Goal: Information Seeking & Learning: Find specific fact

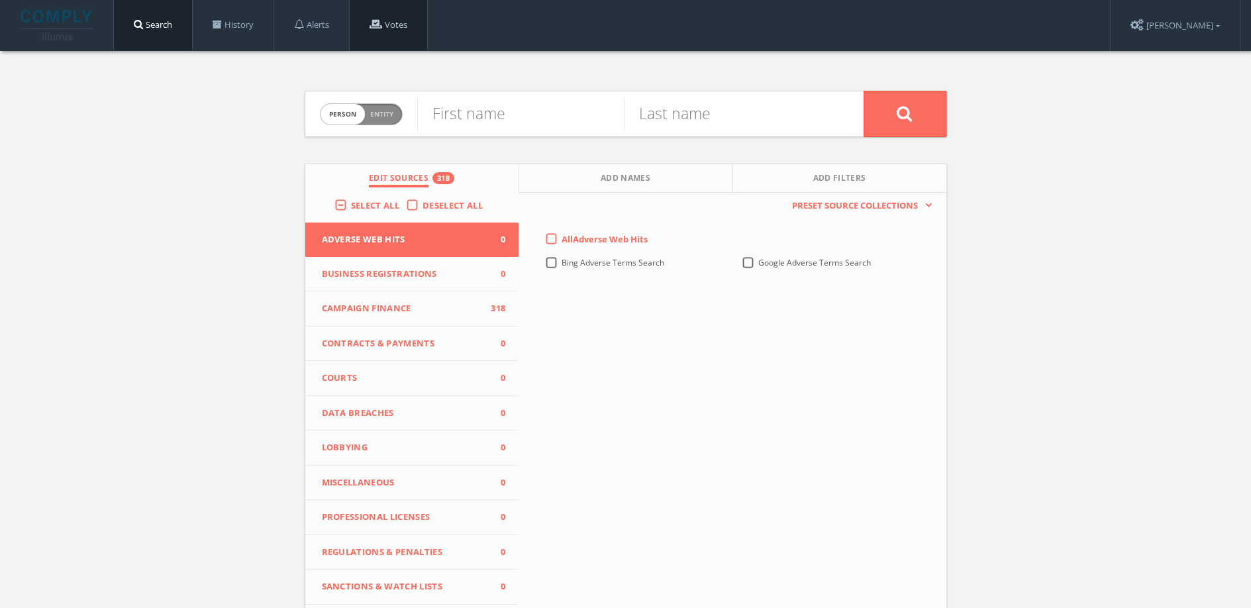
click at [379, 21] on span at bounding box center [376, 24] width 13 height 10
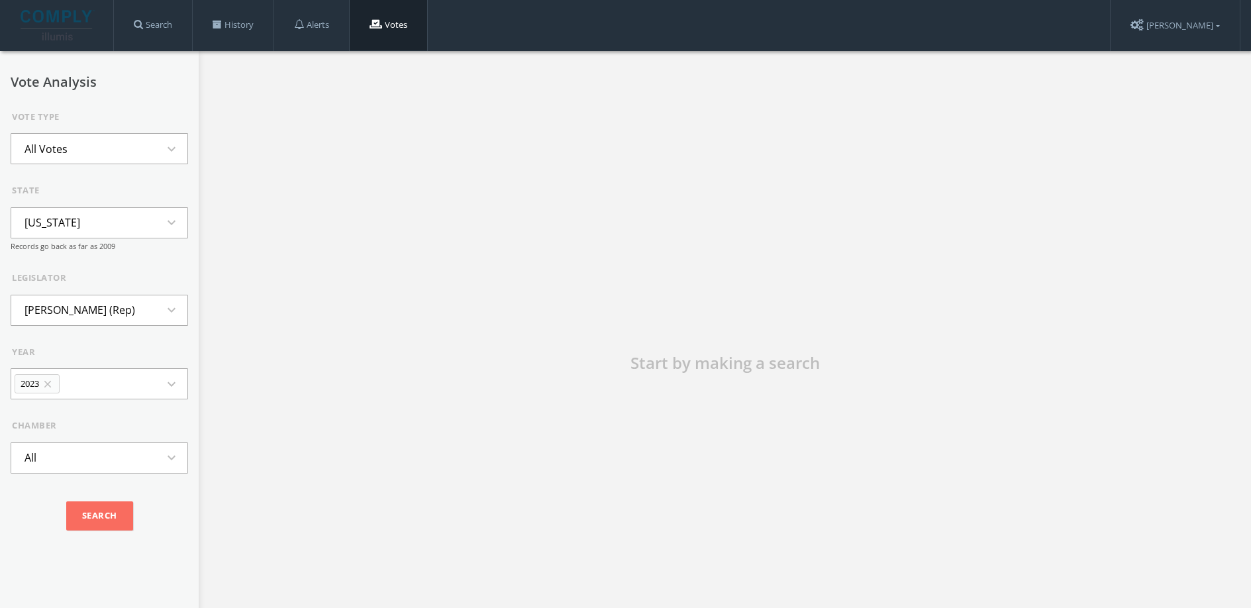
click at [84, 138] on button "All Votes expand_more" at bounding box center [99, 148] width 177 height 31
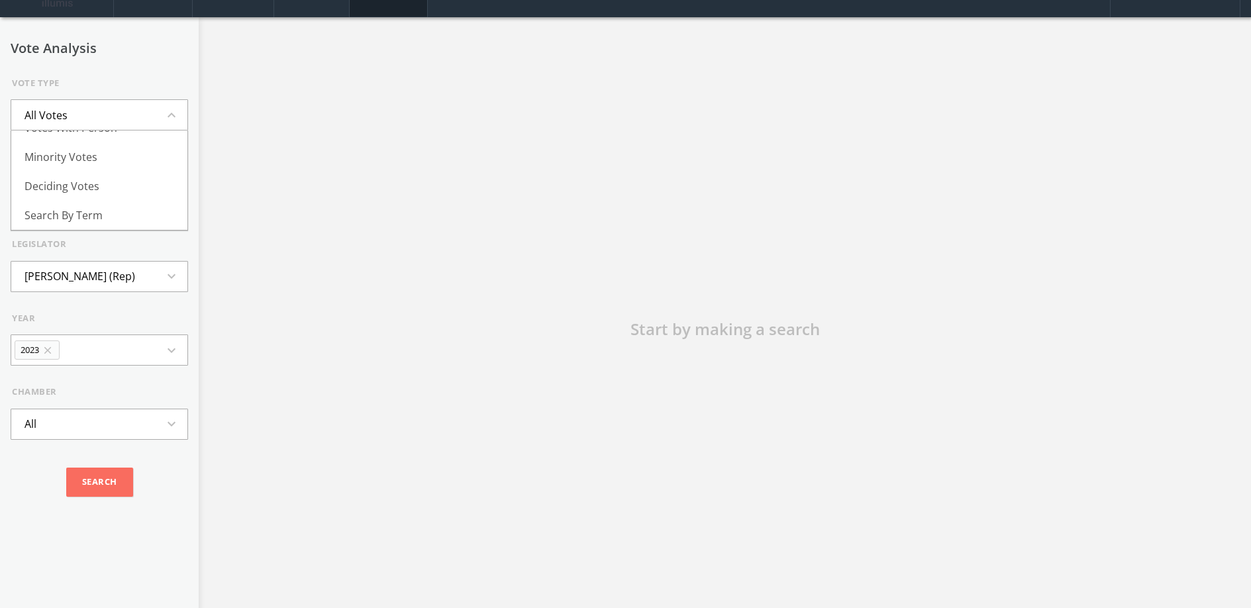
scroll to position [33, 0]
click at [259, 156] on div "Start by making a search" at bounding box center [725, 338] width 1052 height 640
click at [166, 124] on button "All Votes expand_more" at bounding box center [99, 115] width 177 height 31
click at [130, 162] on li "Skipped Votes" at bounding box center [99, 164] width 176 height 29
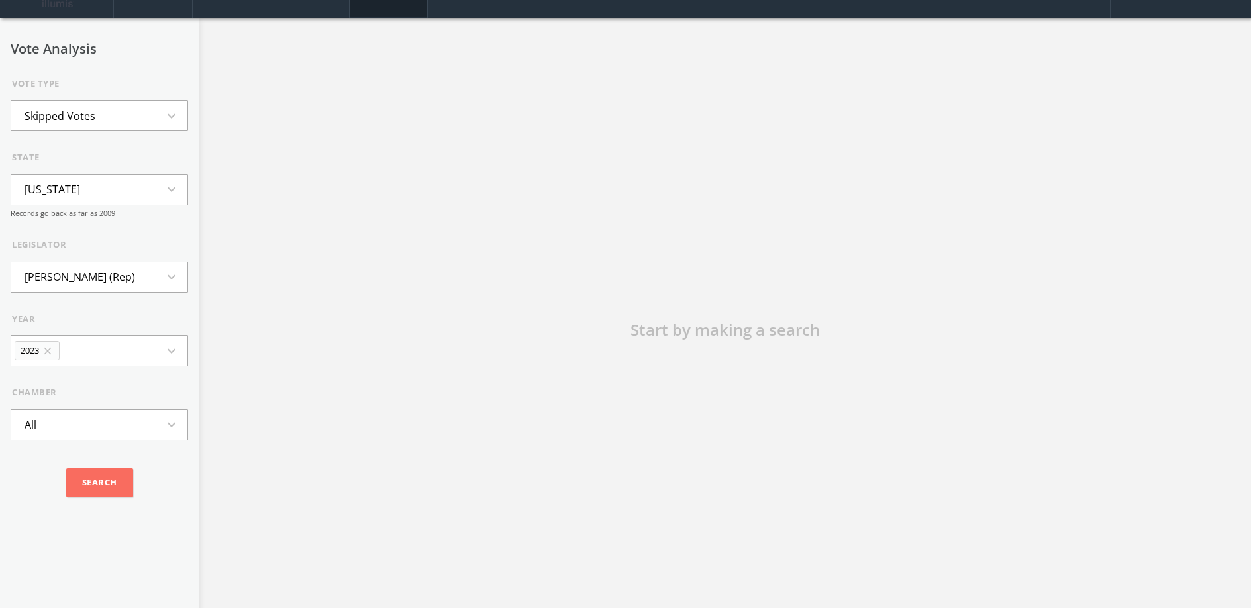
click at [113, 191] on button "Alaska expand_more" at bounding box center [99, 189] width 177 height 31
type input "ariz"
click at [50, 254] on li "Arizona" at bounding box center [99, 249] width 176 height 29
click at [68, 276] on li "Edward Ableser (Dem)" at bounding box center [82, 276] width 142 height 29
type input "k"
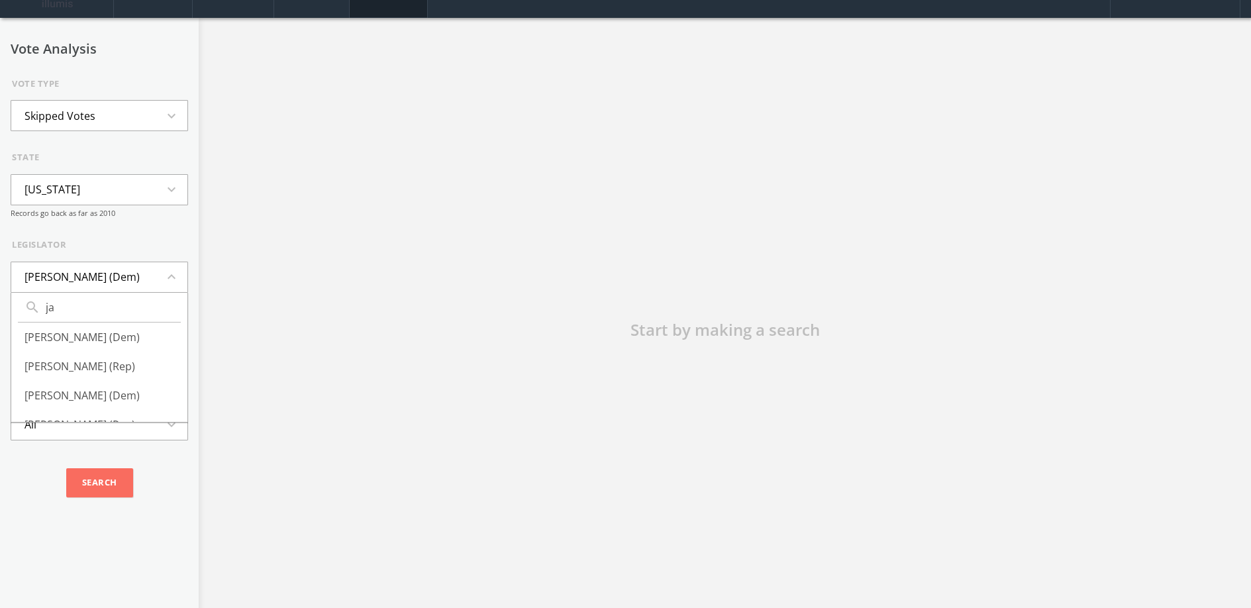
type input "j"
click at [110, 362] on li "Cesar Aguilar (Dem)" at bounding box center [99, 376] width 176 height 29
click at [134, 344] on button "2022 close expand_more" at bounding box center [99, 350] width 177 height 31
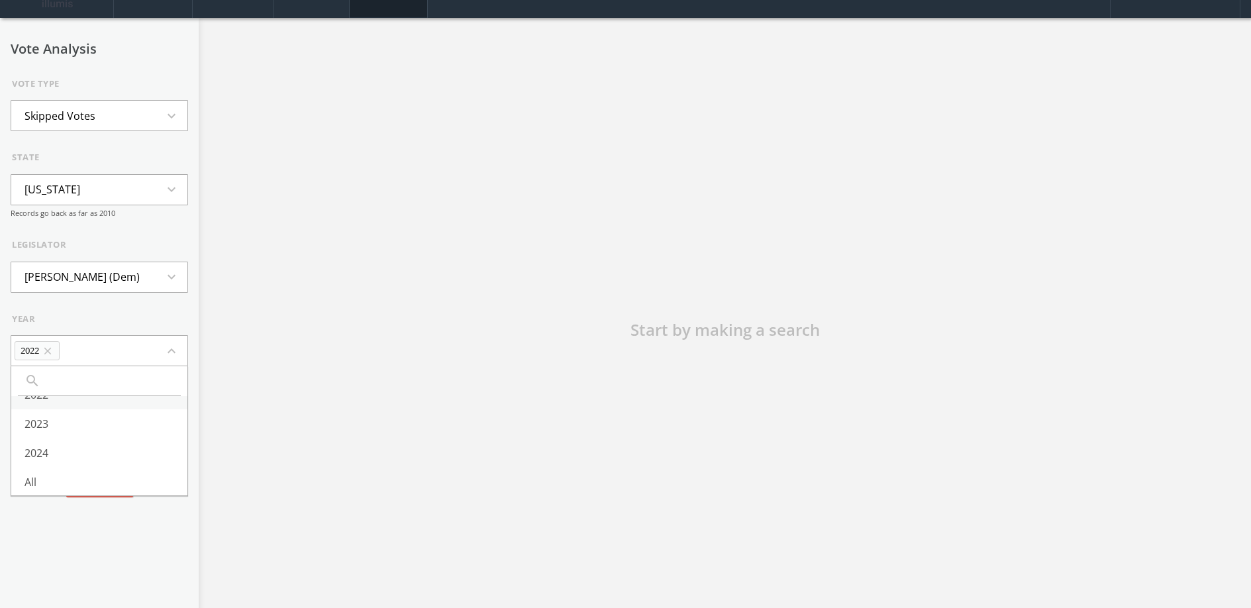
scroll to position [27, 0]
click at [74, 466] on li "All" at bounding box center [99, 480] width 176 height 29
click at [86, 419] on button "All expand_more" at bounding box center [99, 424] width 177 height 31
click at [53, 481] on li "All" at bounding box center [99, 484] width 176 height 29
click at [72, 476] on input "Search" at bounding box center [99, 482] width 67 height 29
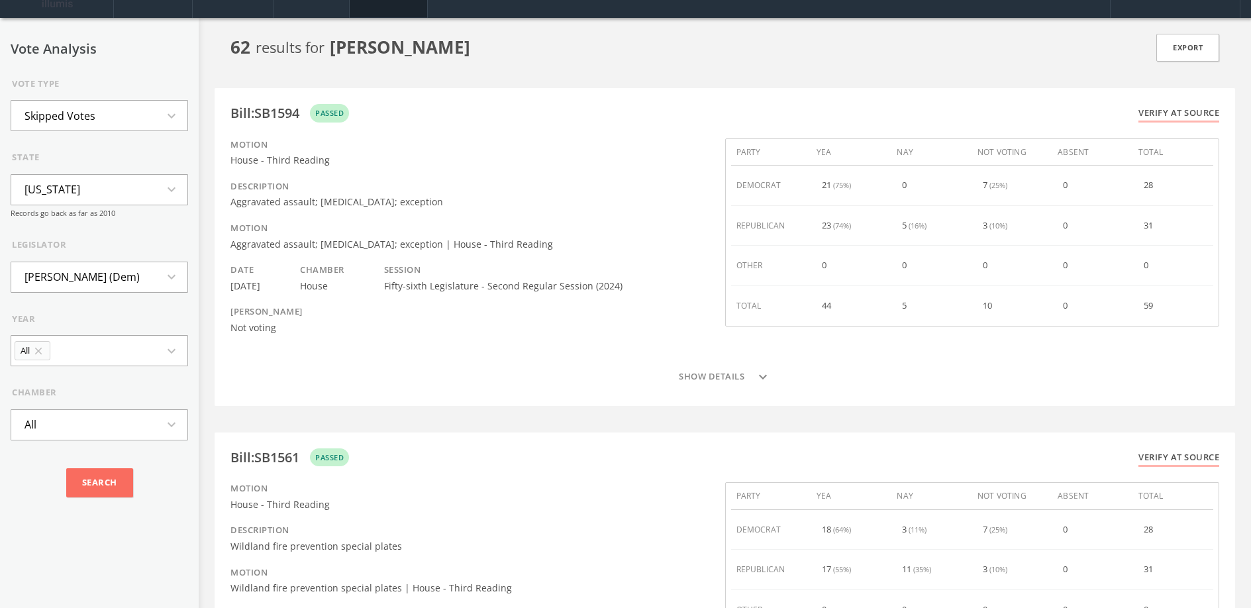
scroll to position [0, 0]
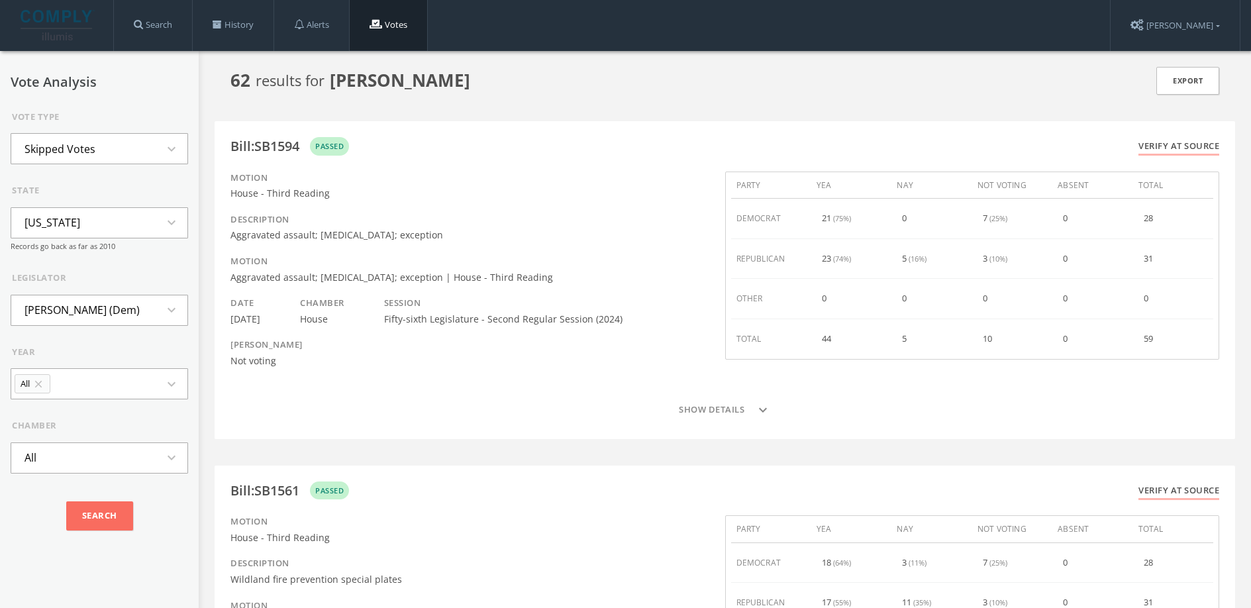
click at [68, 157] on li "Skipped Votes" at bounding box center [59, 148] width 97 height 29
click at [101, 229] on li "Votes Against Party" at bounding box center [99, 220] width 176 height 29
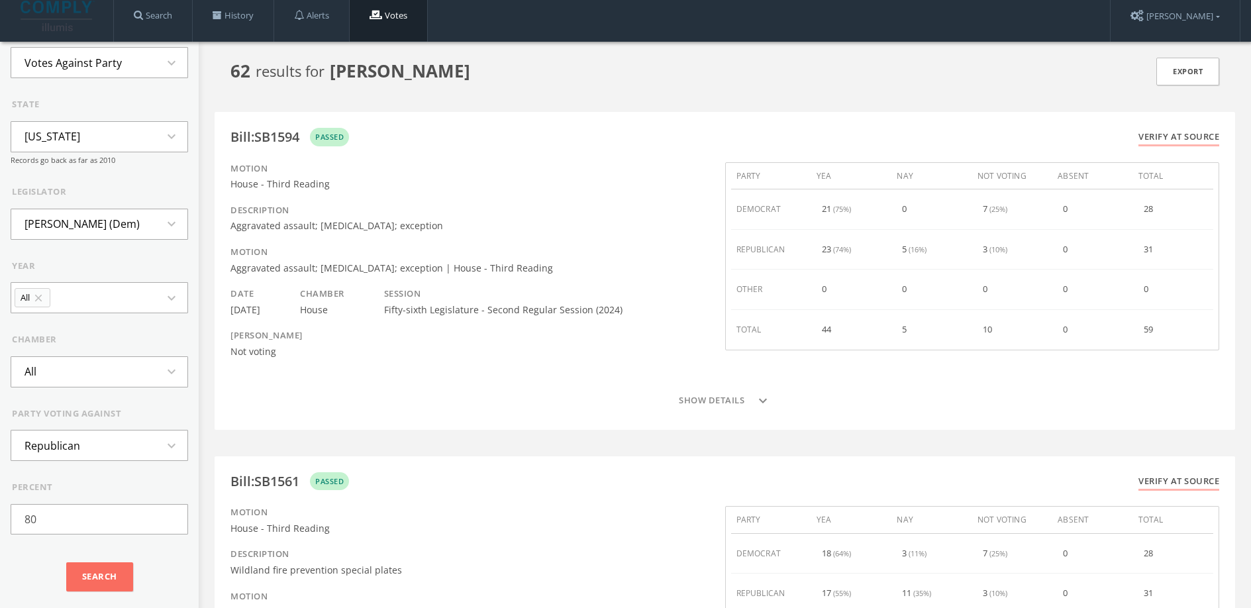
scroll to position [10, 0]
drag, startPoint x: 13, startPoint y: 524, endPoint x: 76, endPoint y: 525, distance: 63.6
click at [76, 525] on input "80" at bounding box center [99, 518] width 177 height 30
click at [98, 64] on li "Votes Against Party" at bounding box center [73, 64] width 124 height 29
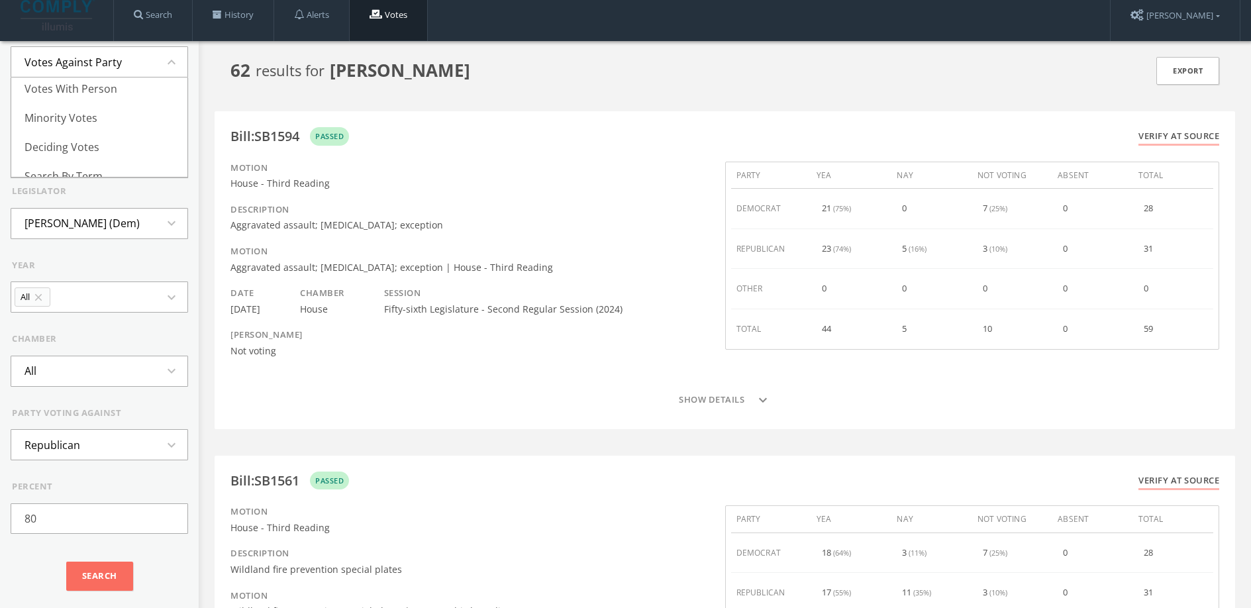
scroll to position [113, 0]
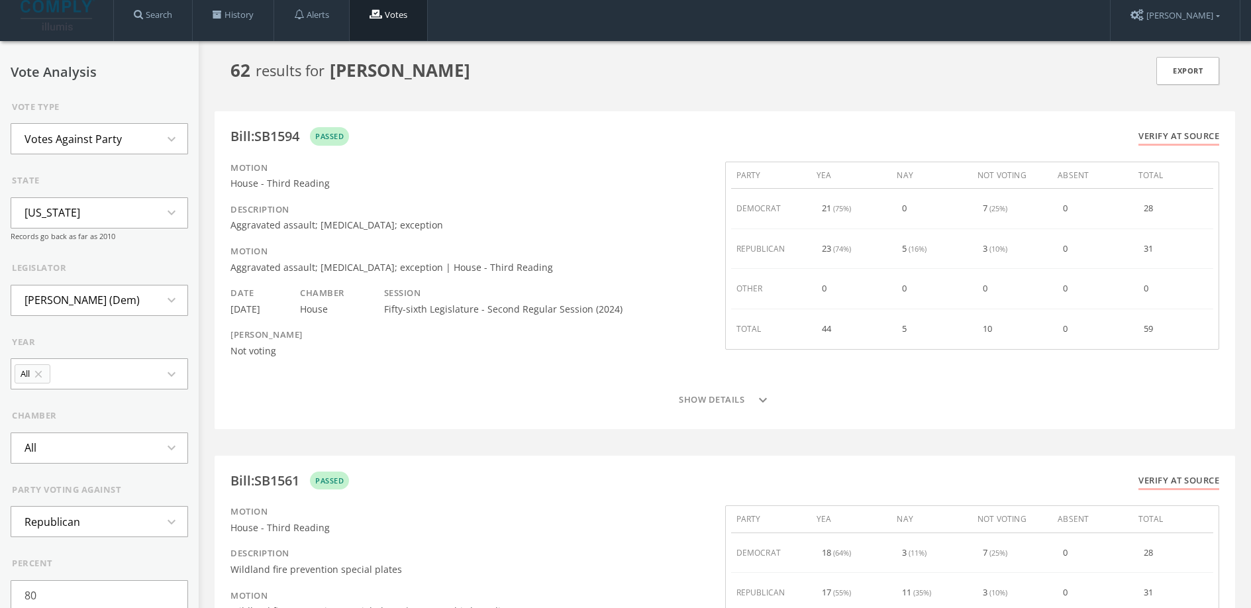
click at [117, 135] on li "Votes Against Party" at bounding box center [73, 139] width 124 height 29
click at [85, 223] on li "Votes Against Party" at bounding box center [99, 221] width 176 height 29
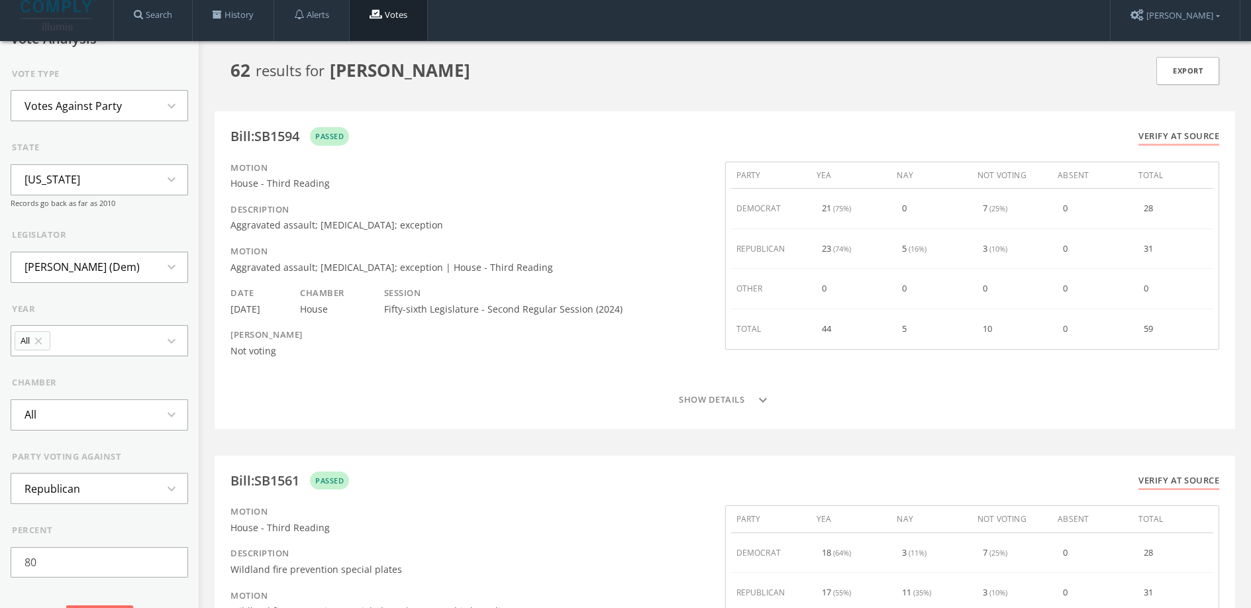
scroll to position [77, 0]
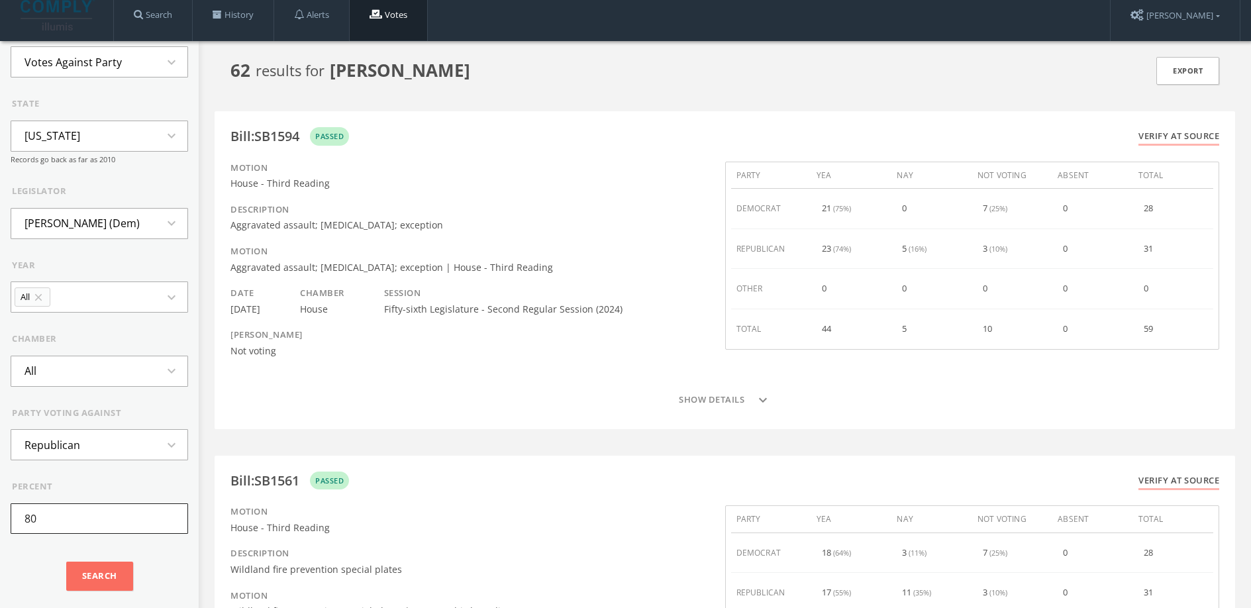
click at [66, 511] on input "80" at bounding box center [99, 518] width 177 height 30
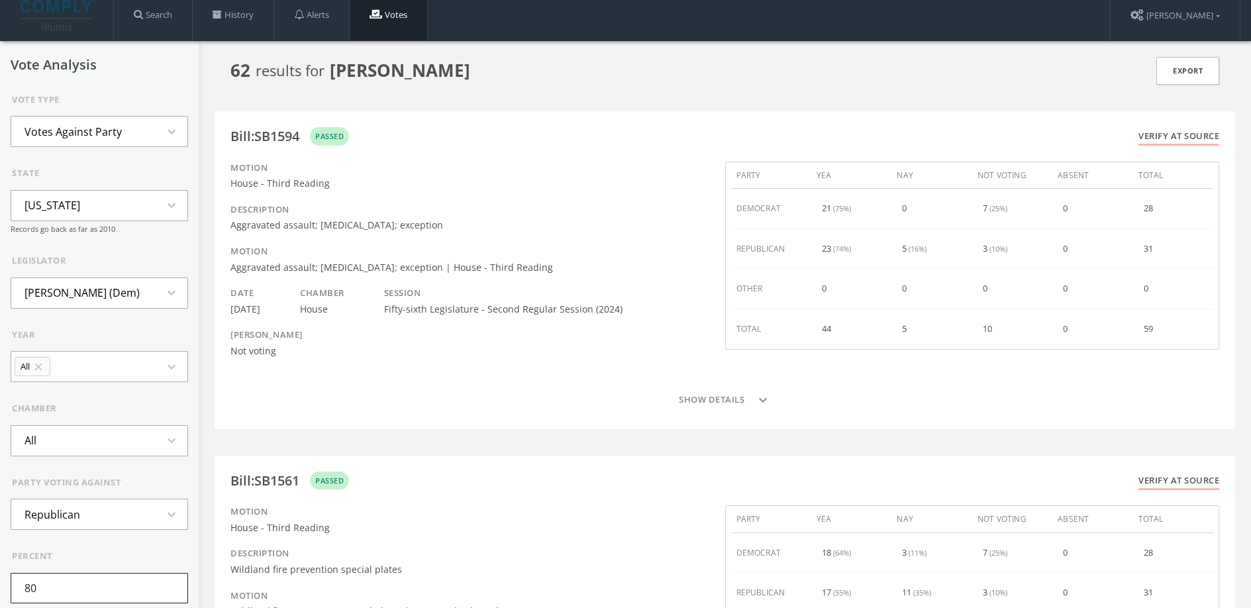
scroll to position [0, 0]
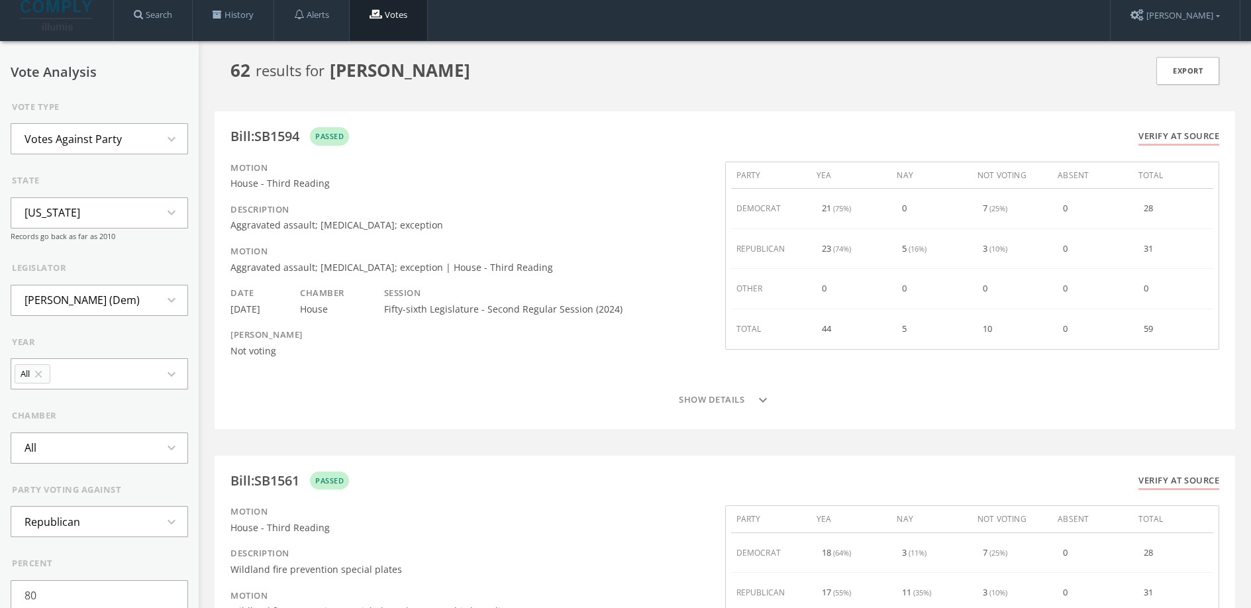
click at [121, 135] on li "Votes Against Party" at bounding box center [73, 139] width 124 height 29
click at [109, 208] on li "Minority Votes" at bounding box center [99, 215] width 176 height 29
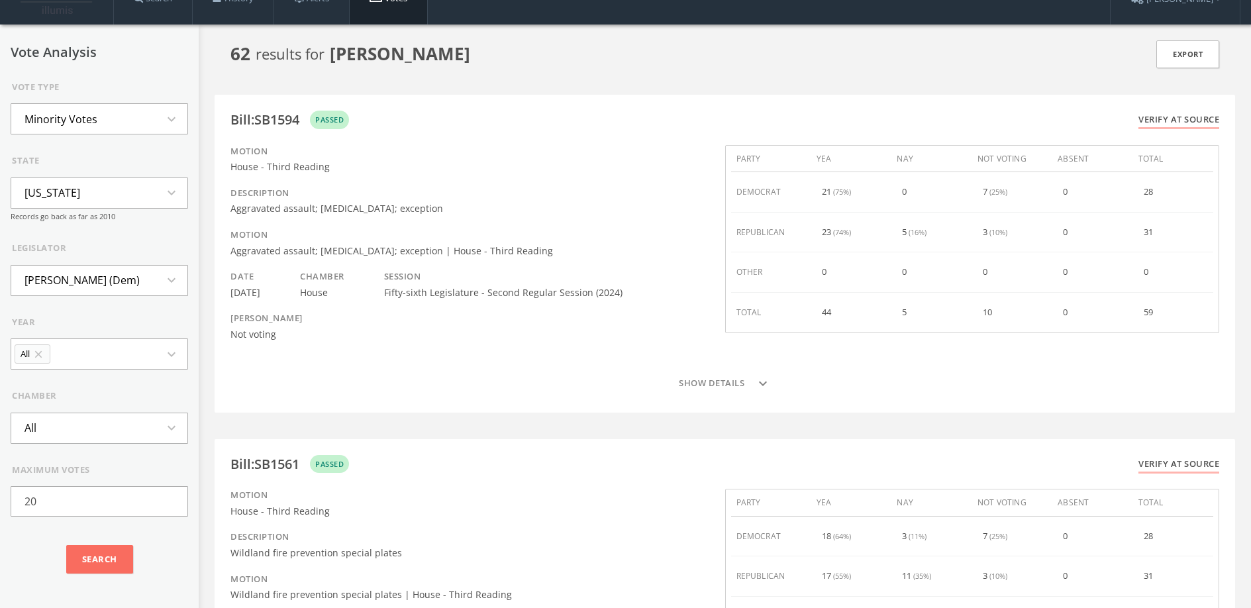
scroll to position [34, 0]
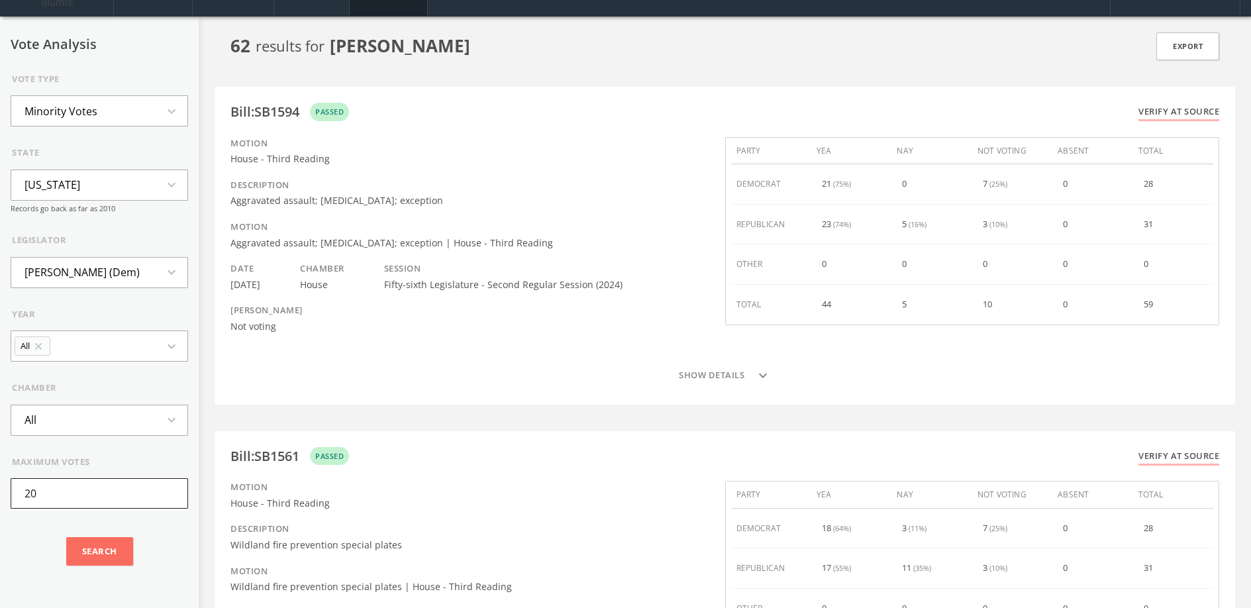
click at [108, 489] on input "20" at bounding box center [99, 493] width 177 height 30
drag, startPoint x: 108, startPoint y: 490, endPoint x: 52, endPoint y: 465, distance: 61.7
click at [52, 465] on div "maximum votes 20" at bounding box center [99, 483] width 177 height 54
click at [61, 470] on div "maximum votes 20" at bounding box center [99, 483] width 177 height 54
click at [91, 101] on li "Minority Votes" at bounding box center [60, 111] width 99 height 29
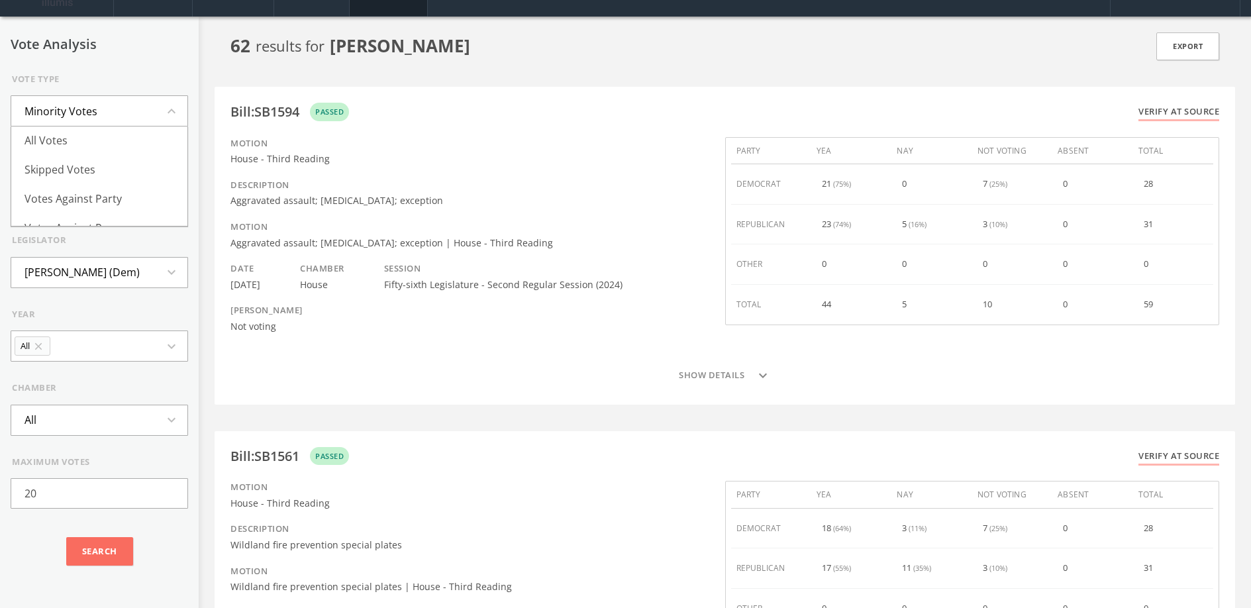
scroll to position [0, 0]
click at [93, 161] on li "Skipped Votes" at bounding box center [99, 170] width 176 height 29
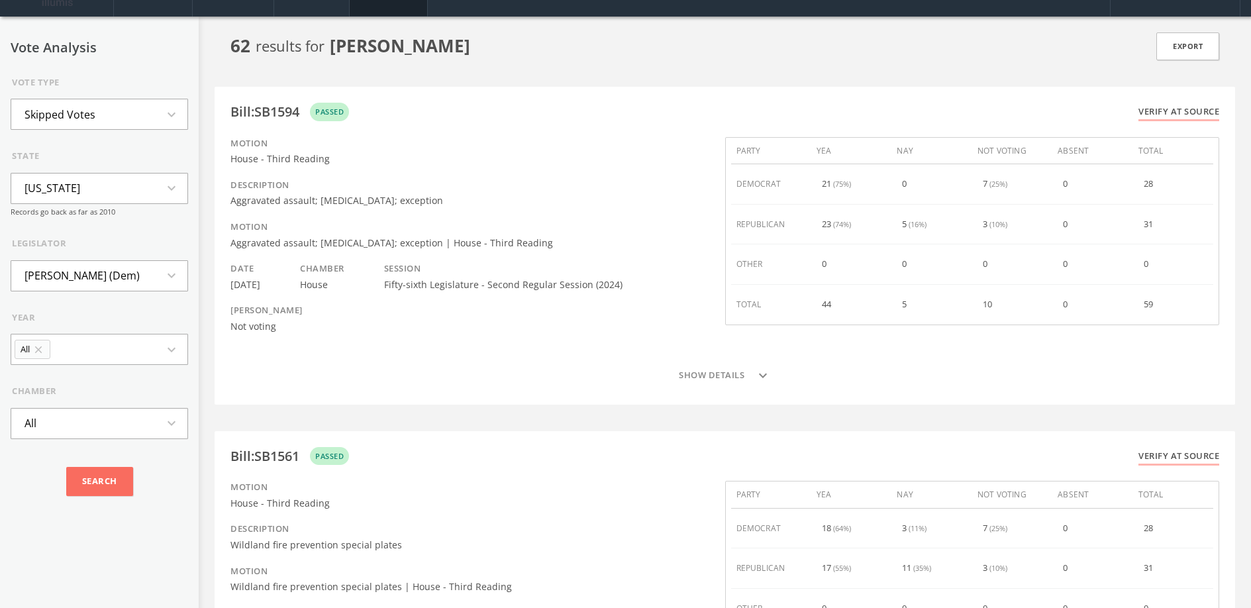
drag, startPoint x: 799, startPoint y: 144, endPoint x: 1068, endPoint y: 146, distance: 269.6
click at [1066, 146] on div "party yea nay not voting absent total" at bounding box center [972, 151] width 483 height 27
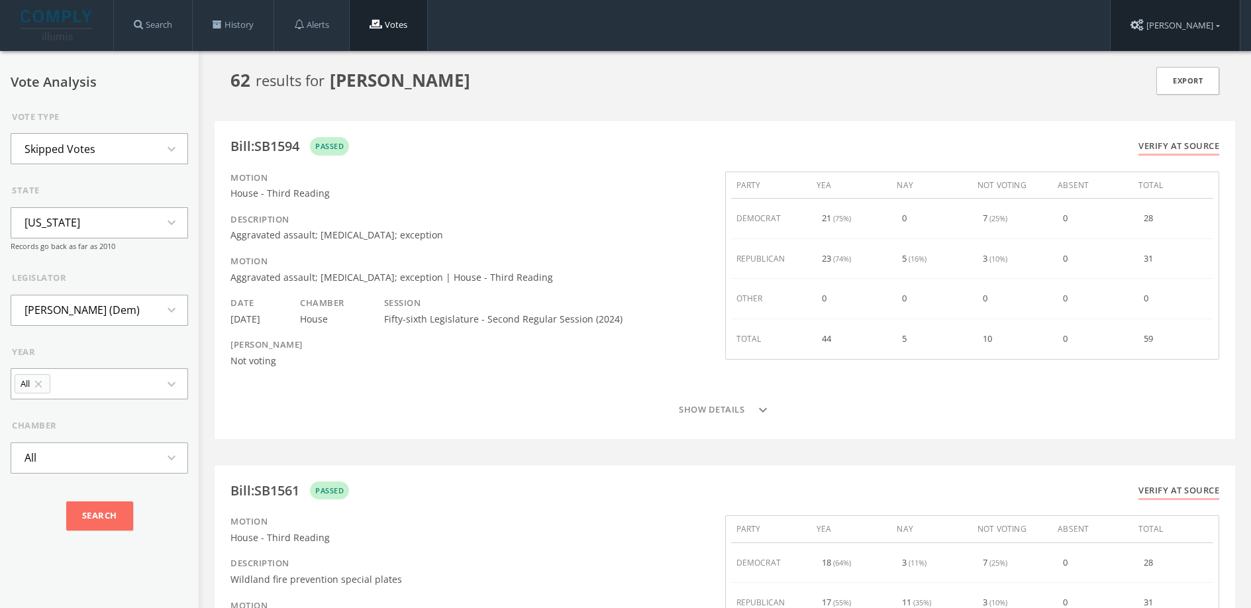
drag, startPoint x: 1215, startPoint y: 33, endPoint x: 1219, endPoint y: 50, distance: 17.0
click at [1215, 33] on link "[PERSON_NAME]" at bounding box center [1175, 25] width 129 height 51
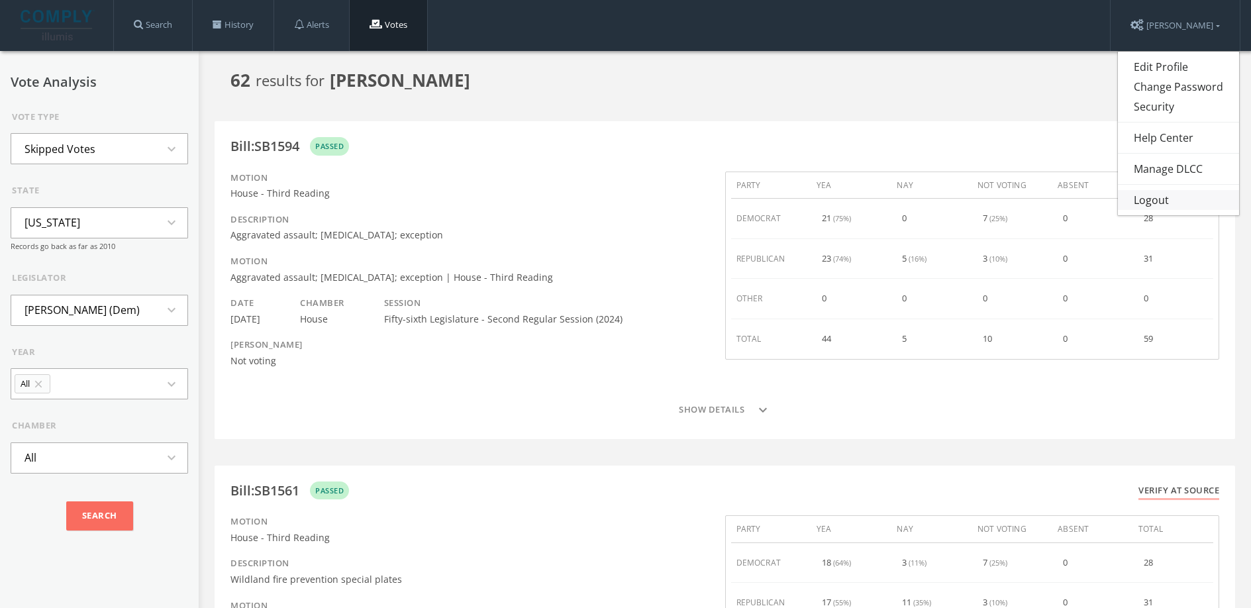
click at [1182, 191] on link "Logout" at bounding box center [1178, 200] width 121 height 20
